Goal: Information Seeking & Learning: Learn about a topic

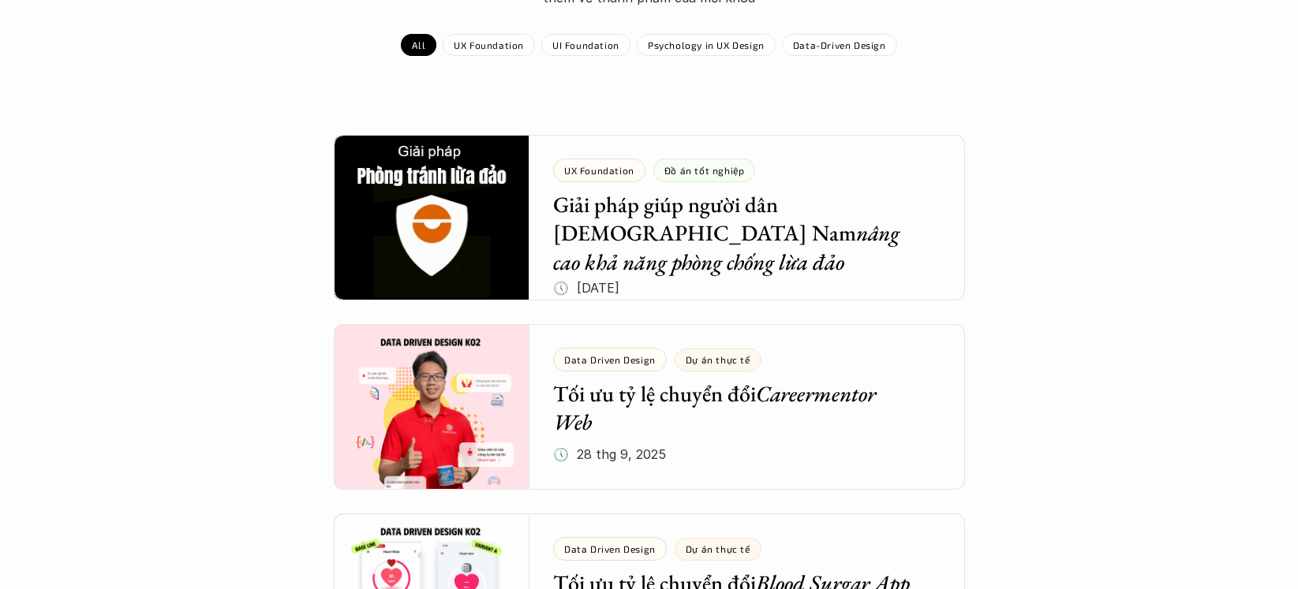
scroll to position [240, 0]
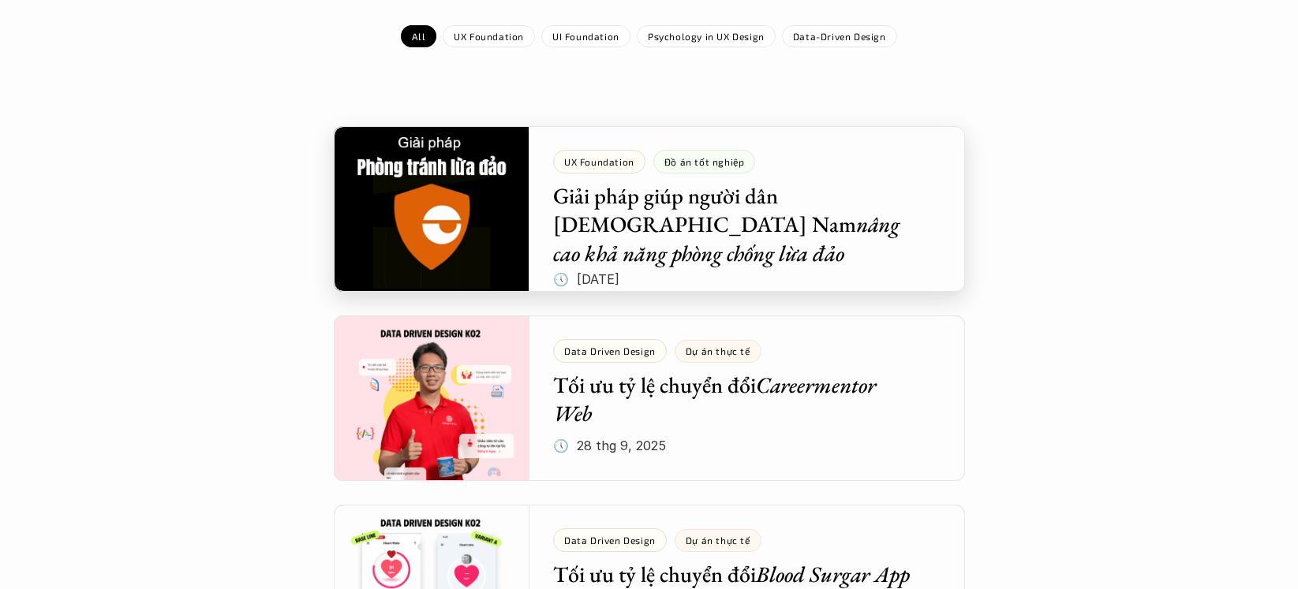
click at [845, 256] on div at bounding box center [649, 209] width 631 height 166
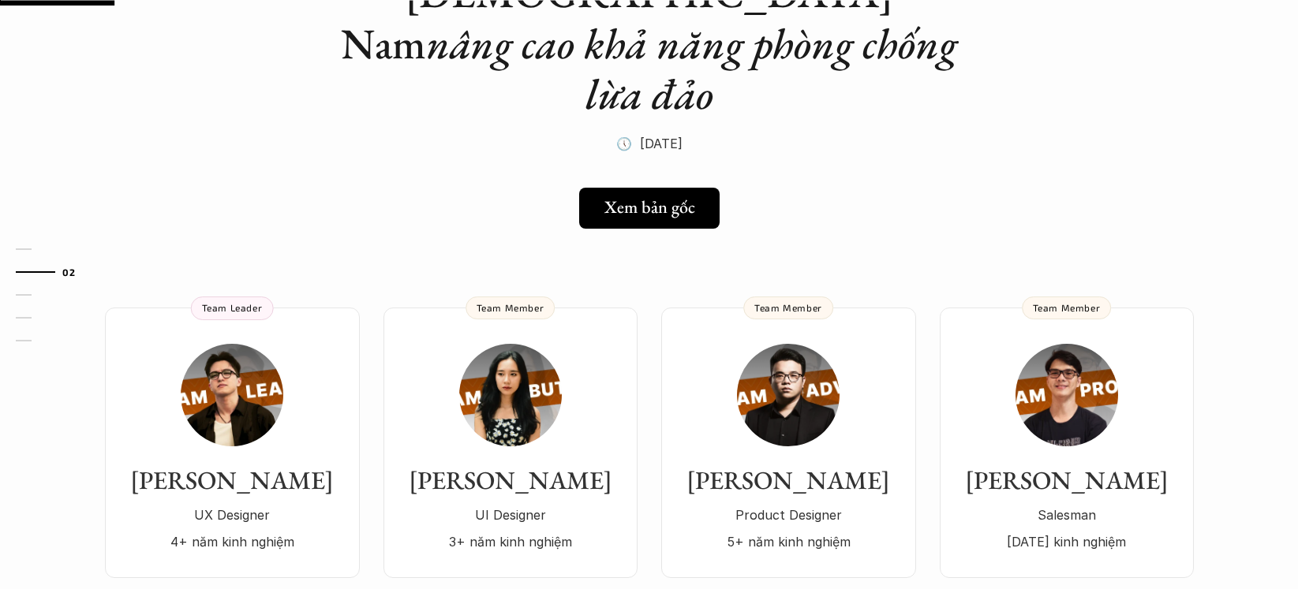
scroll to position [223, 0]
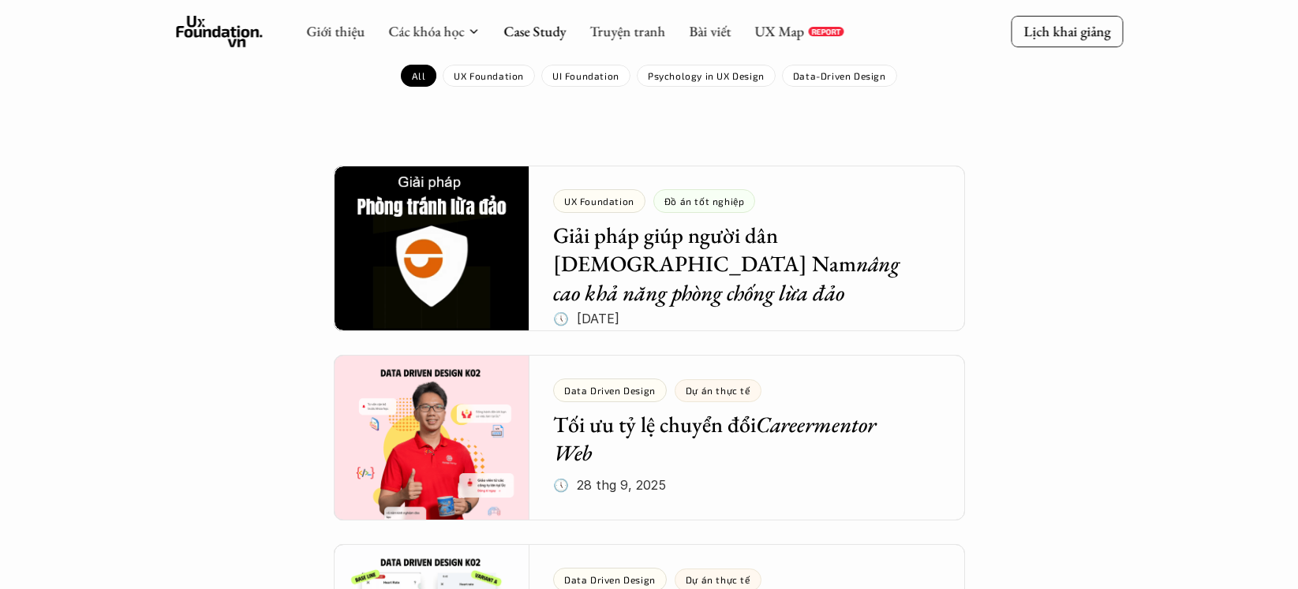
scroll to position [200, 0]
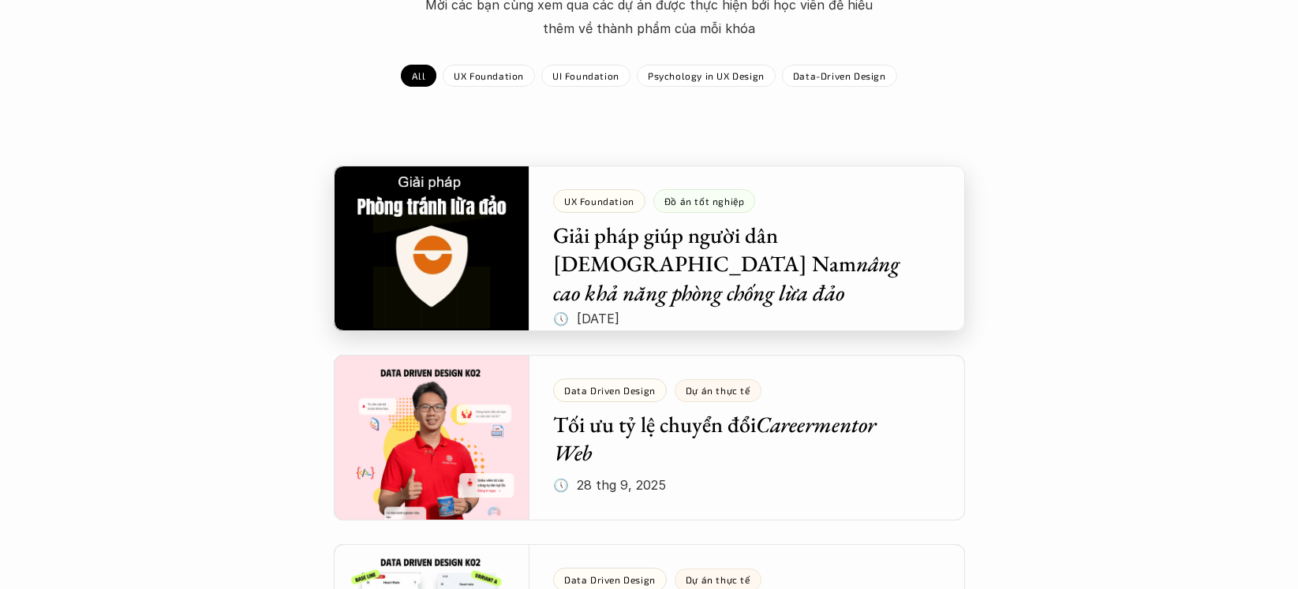
click at [488, 297] on div at bounding box center [649, 249] width 631 height 166
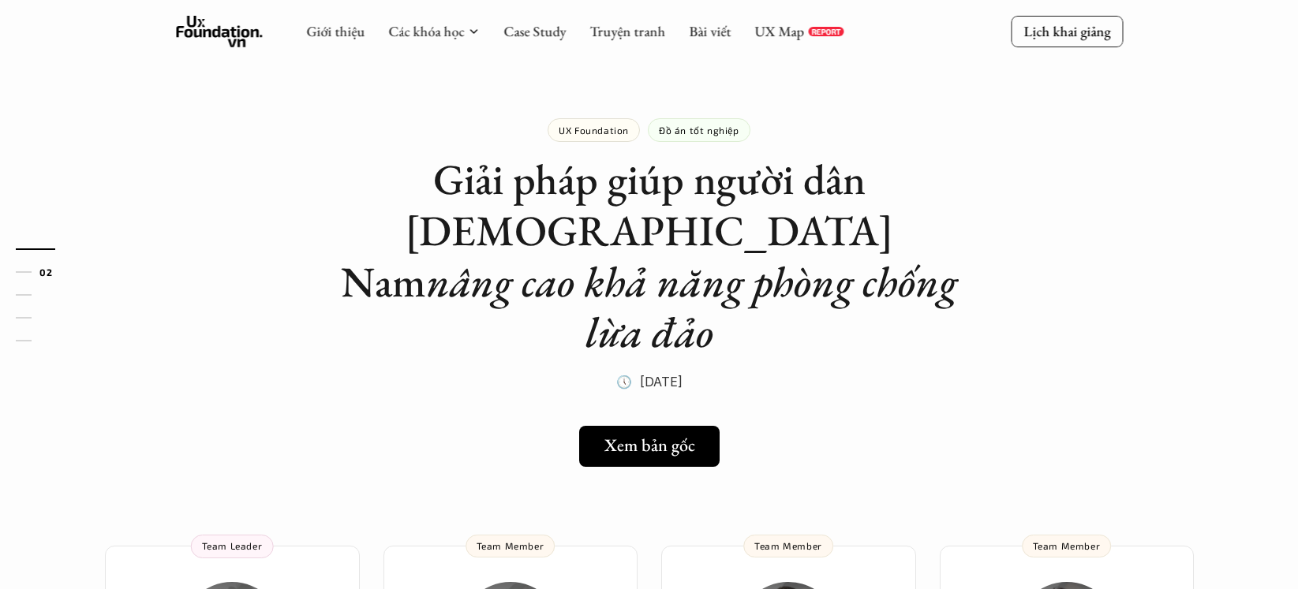
scroll to position [260, 0]
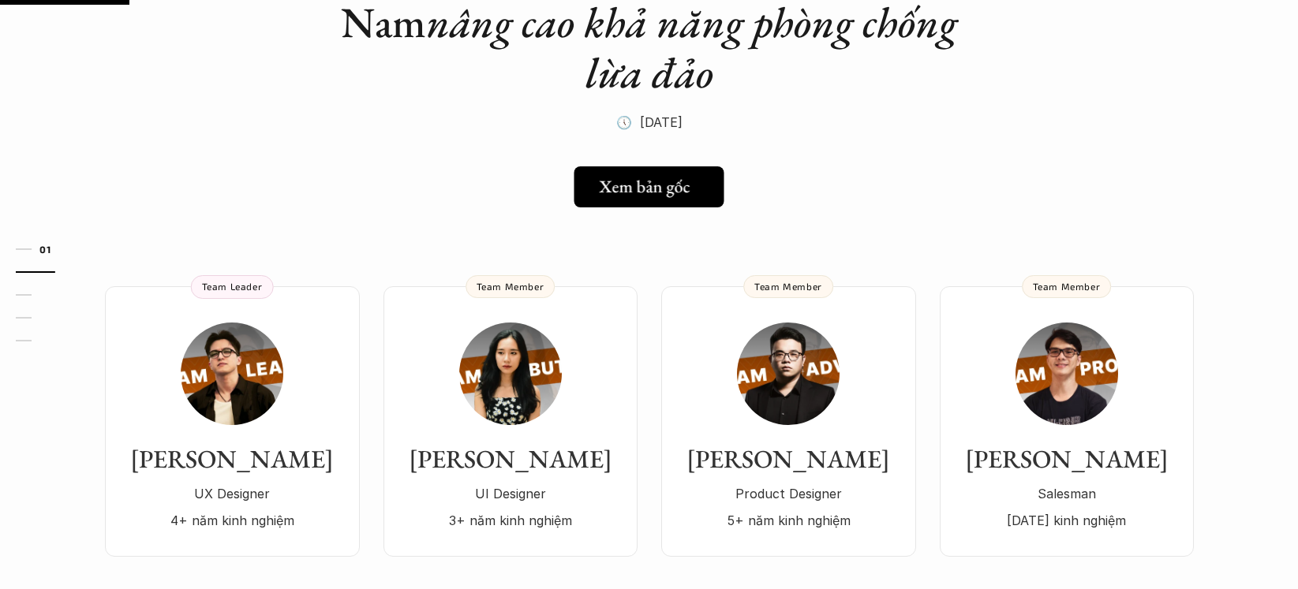
click at [638, 166] on link "Xem bản gốc" at bounding box center [649, 186] width 150 height 41
